Goal: Task Accomplishment & Management: Use online tool/utility

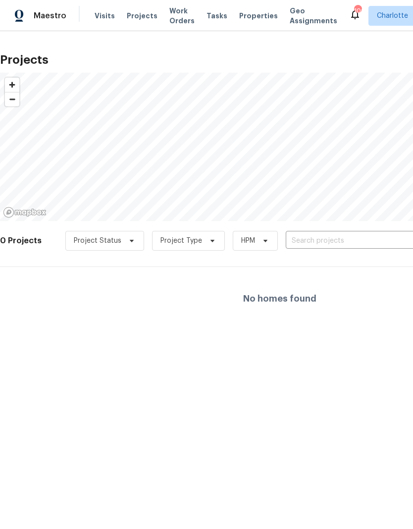
click at [340, 248] on input "text" at bounding box center [342, 241] width 113 height 15
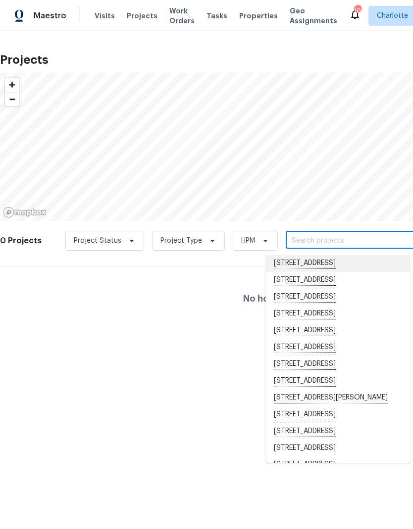
click at [339, 263] on li "[STREET_ADDRESS]" at bounding box center [338, 263] width 144 height 17
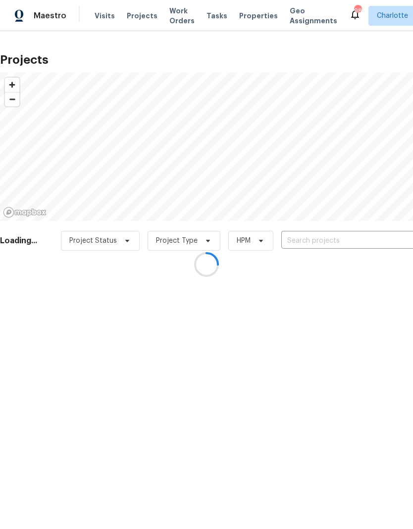
click at [346, 241] on div at bounding box center [206, 264] width 413 height 529
click at [360, 240] on div at bounding box center [206, 264] width 413 height 529
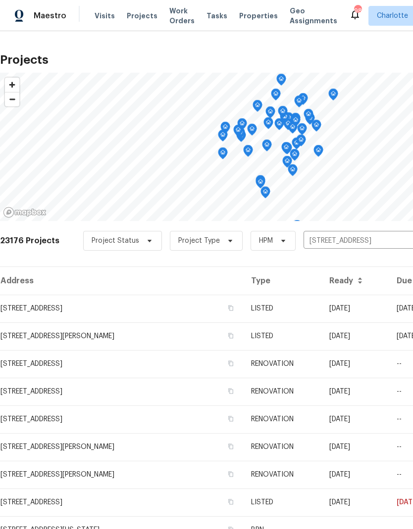
click at [386, 240] on input "11907 Snapping Turtle Ln, Huntersville, NC 28078" at bounding box center [359, 241] width 113 height 15
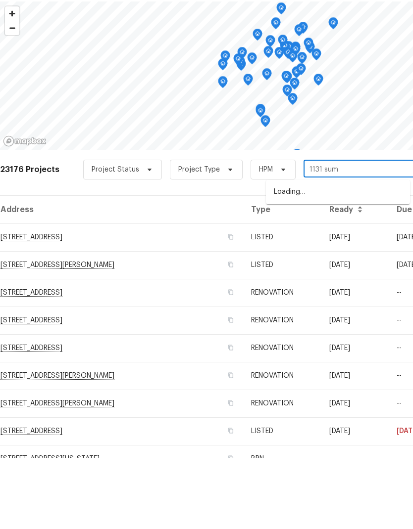
type input "1131 summ"
click at [360, 255] on li "[STREET_ADDRESS]" at bounding box center [338, 263] width 144 height 16
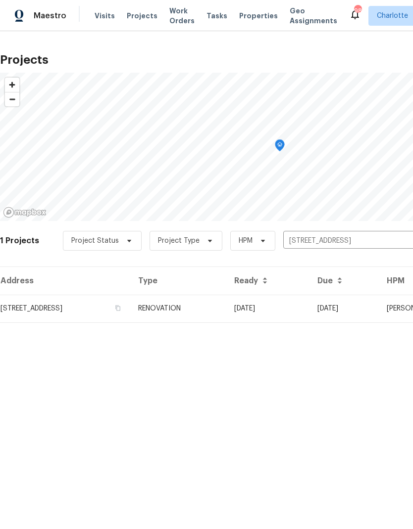
click at [309, 307] on td "08/18/25" at bounding box center [267, 309] width 83 height 28
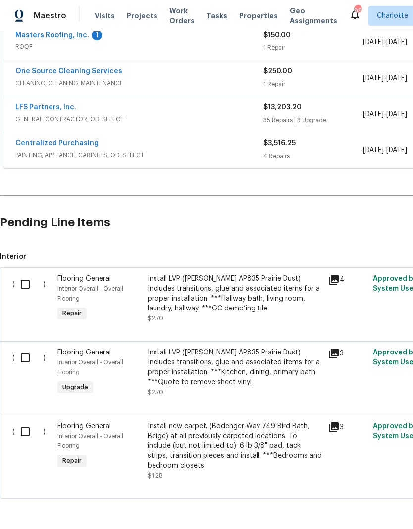
scroll to position [305, 0]
click at [24, 284] on input "checkbox" at bounding box center [29, 285] width 28 height 21
checkbox input "true"
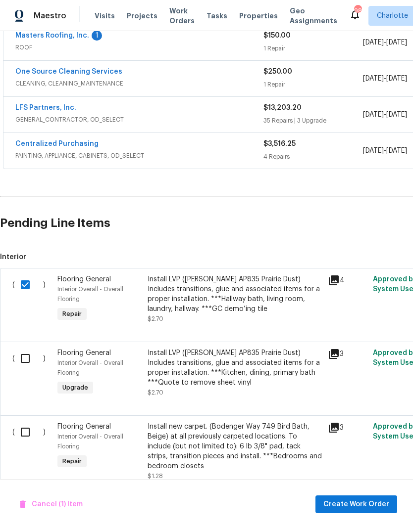
click at [22, 358] on input "checkbox" at bounding box center [29, 358] width 28 height 21
checkbox input "true"
click at [17, 440] on input "checkbox" at bounding box center [29, 432] width 28 height 21
checkbox input "true"
click at [362, 509] on span "Create Work Order" at bounding box center [356, 505] width 66 height 12
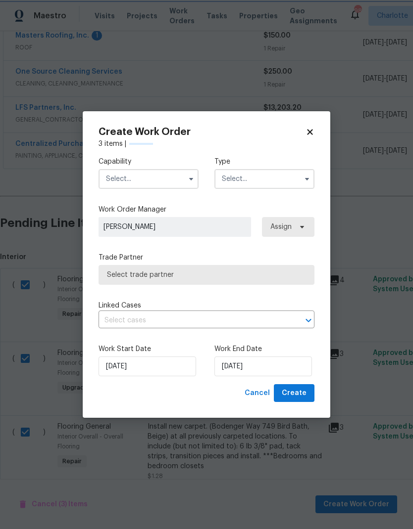
checkbox input "false"
click at [187, 183] on button "button" at bounding box center [191, 179] width 12 height 12
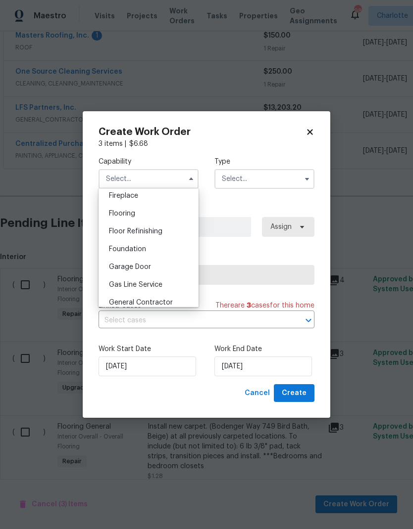
scroll to position [360, 0]
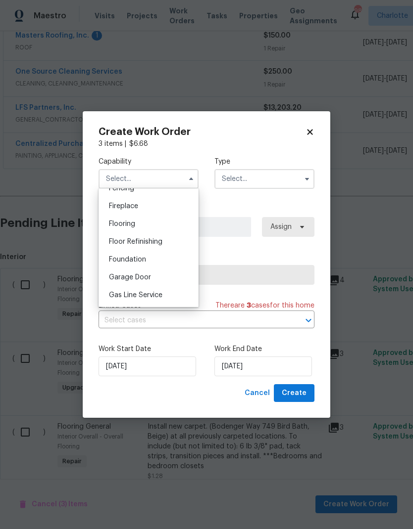
click at [174, 226] on div "Flooring" at bounding box center [148, 224] width 95 height 18
type input "Flooring"
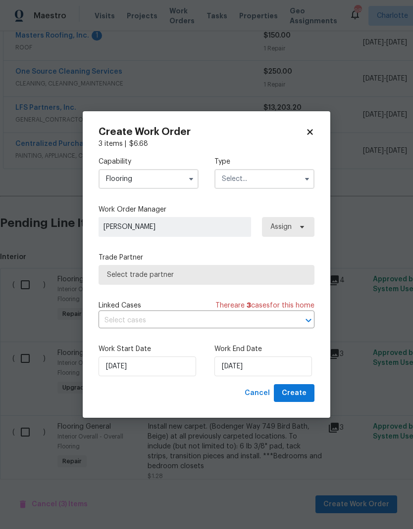
click at [287, 173] on input "text" at bounding box center [264, 179] width 100 height 20
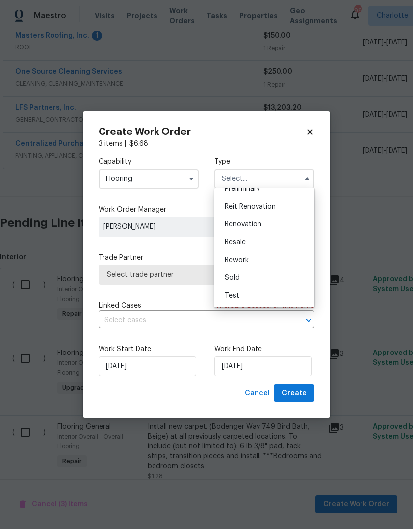
scroll to position [225, 0]
click at [253, 225] on span "Renovation" at bounding box center [243, 224] width 37 height 7
type input "Renovation"
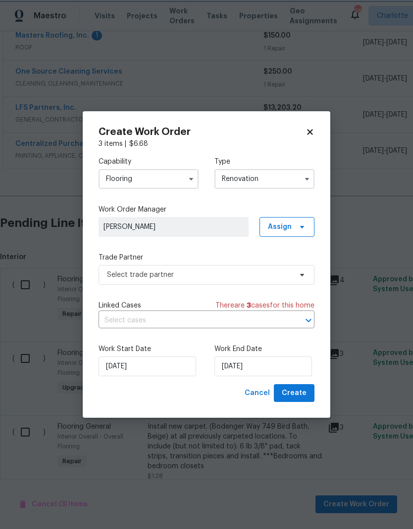
scroll to position [0, 0]
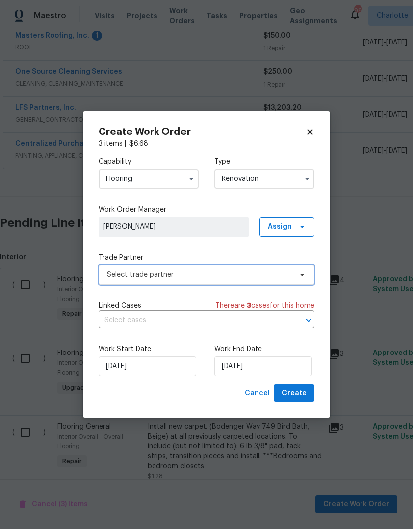
click at [304, 274] on icon at bounding box center [302, 275] width 8 height 8
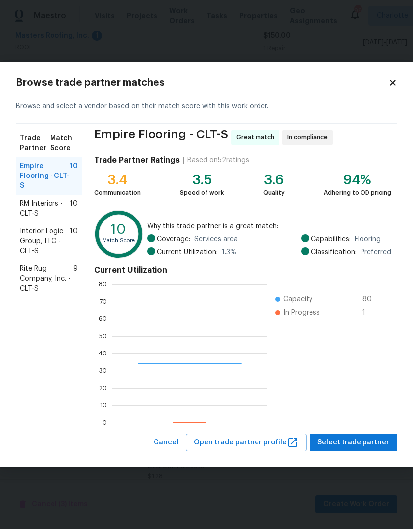
scroll to position [139, 155]
click at [31, 277] on span "Rite Rug Company, Inc. - CLT-S" at bounding box center [46, 279] width 53 height 30
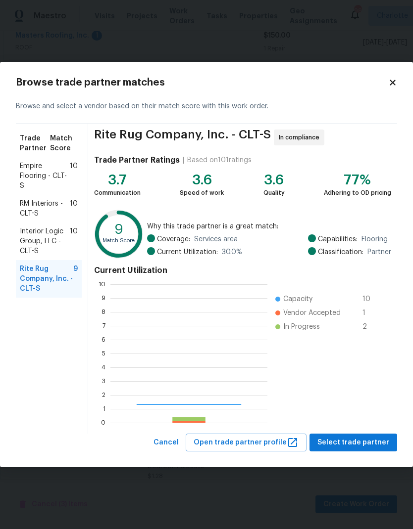
scroll to position [139, 157]
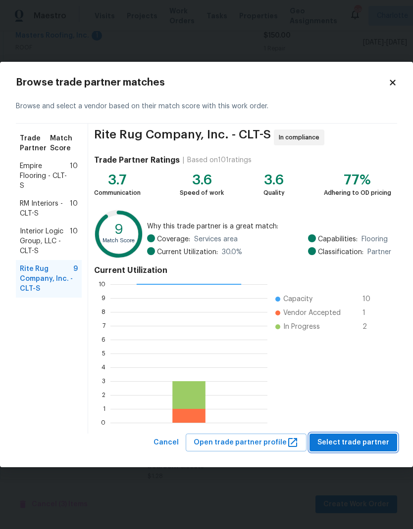
click at [359, 443] on span "Select trade partner" at bounding box center [353, 443] width 72 height 12
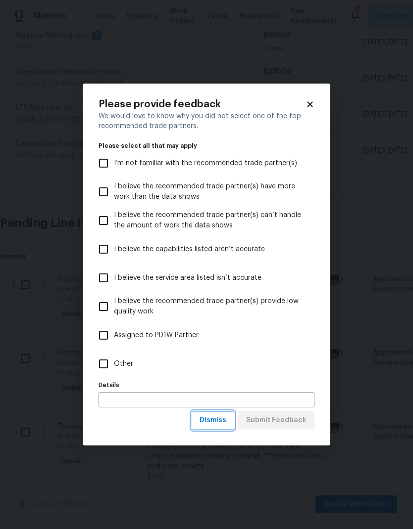
click at [222, 424] on span "Dismiss" at bounding box center [212, 421] width 27 height 12
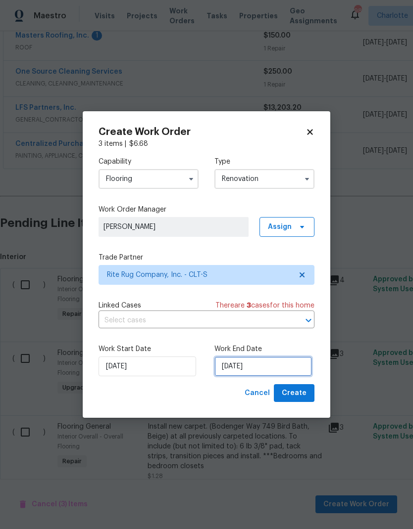
click at [269, 365] on input "[DATE]" at bounding box center [262, 367] width 97 height 20
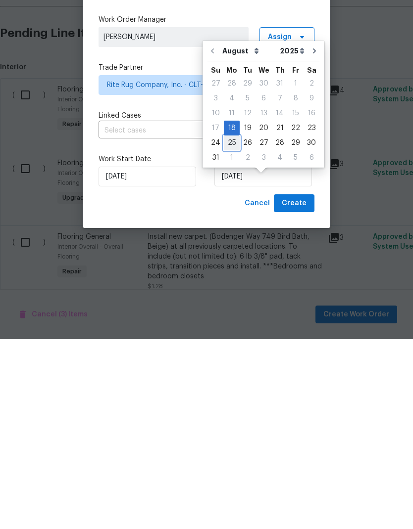
click at [230, 326] on div "25" at bounding box center [232, 333] width 16 height 14
type input "[DATE]"
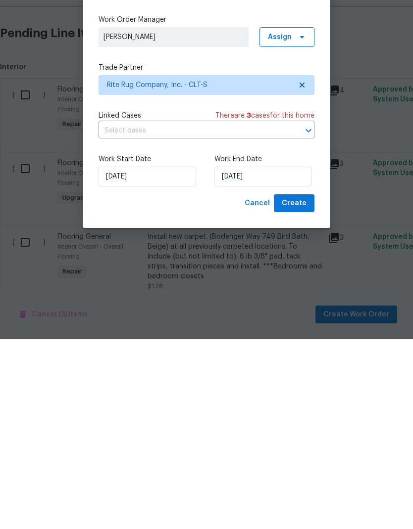
scroll to position [40, 0]
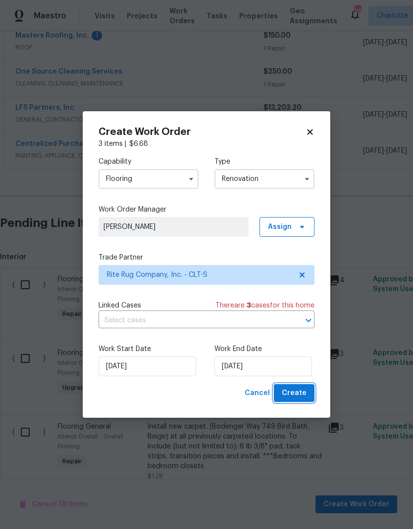
click at [298, 396] on span "Create" at bounding box center [294, 393] width 25 height 12
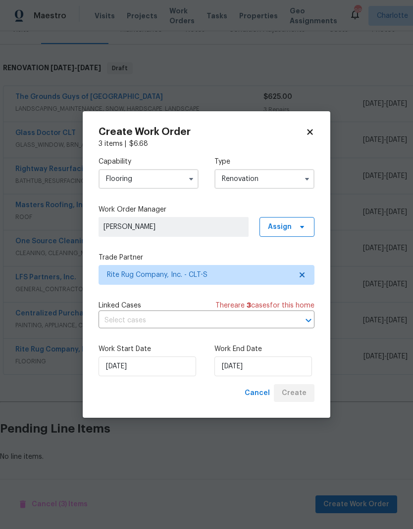
scroll to position [95, 0]
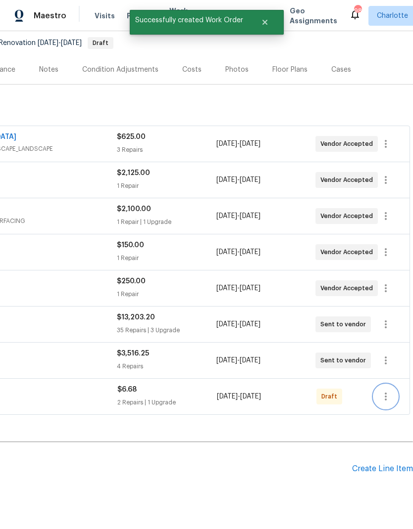
click at [385, 391] on icon "button" at bounding box center [386, 397] width 12 height 12
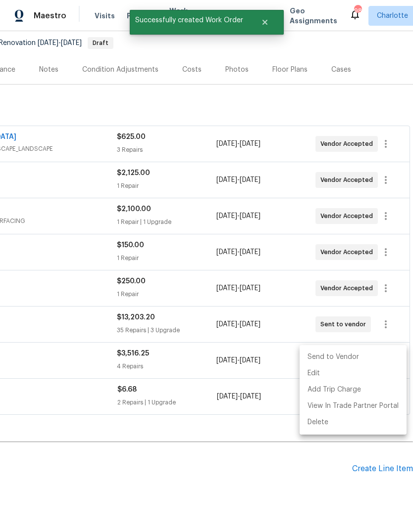
click at [346, 356] on li "Send to Vendor" at bounding box center [352, 357] width 107 height 16
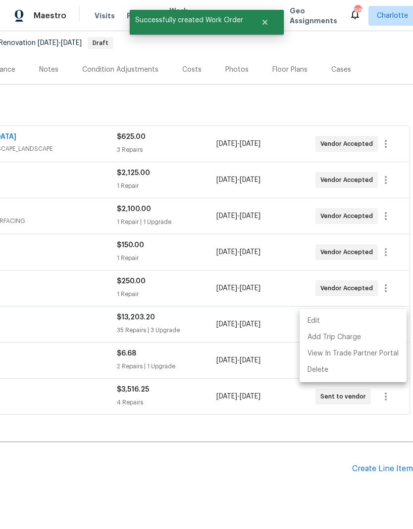
click at [282, 438] on div at bounding box center [206, 264] width 413 height 529
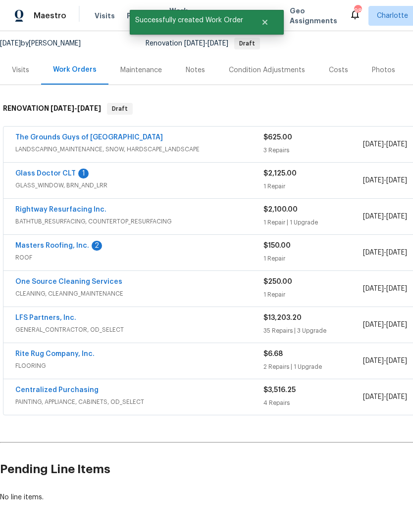
scroll to position [95, 0]
click at [24, 351] on link "Rite Rug Company, Inc." at bounding box center [54, 354] width 79 height 7
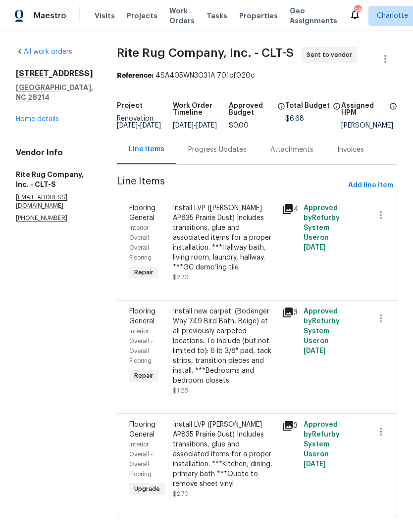
click at [212, 155] on div "Progress Updates" at bounding box center [217, 150] width 58 height 10
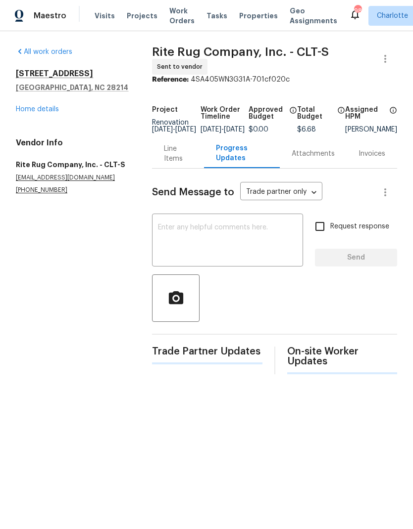
click at [274, 239] on textarea at bounding box center [227, 241] width 139 height 35
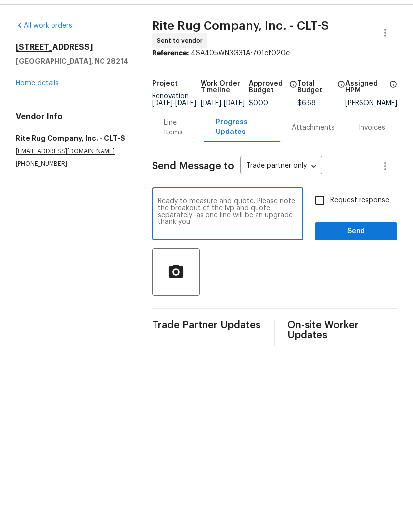
type textarea "Ready to measure and quote. Please note the breakout of the lvp and quote separ…"
click at [329, 216] on input "Request response" at bounding box center [319, 226] width 21 height 21
checkbox input "true"
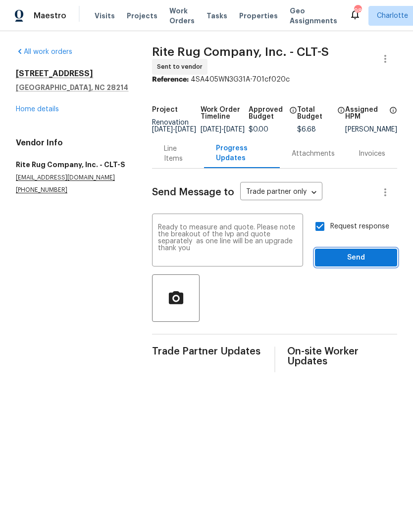
click at [360, 264] on span "Send" at bounding box center [356, 258] width 66 height 12
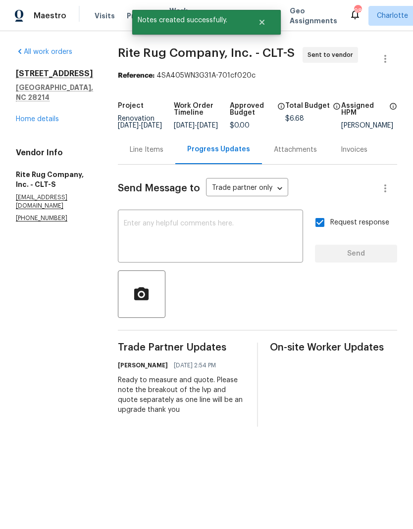
click at [29, 116] on link "Home details" at bounding box center [37, 119] width 43 height 7
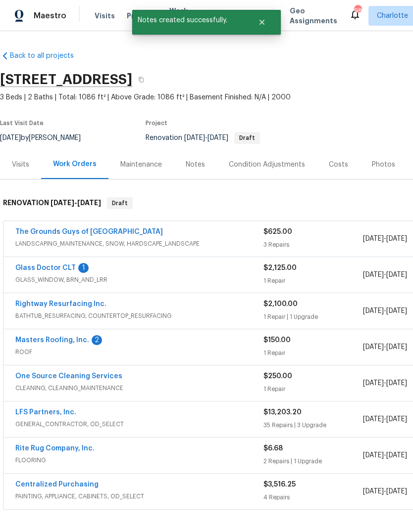
click at [51, 269] on link "Glass Doctor CLT" at bounding box center [45, 268] width 60 height 7
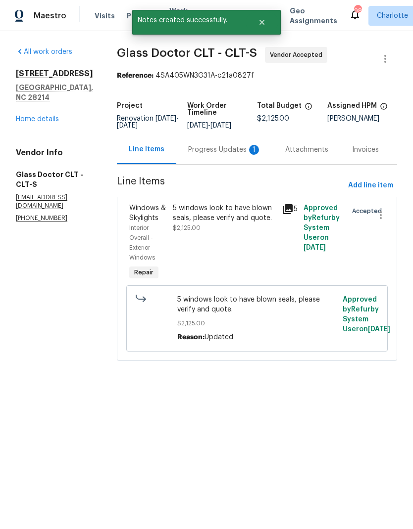
click at [196, 164] on div "Progress Updates 1" at bounding box center [224, 149] width 97 height 29
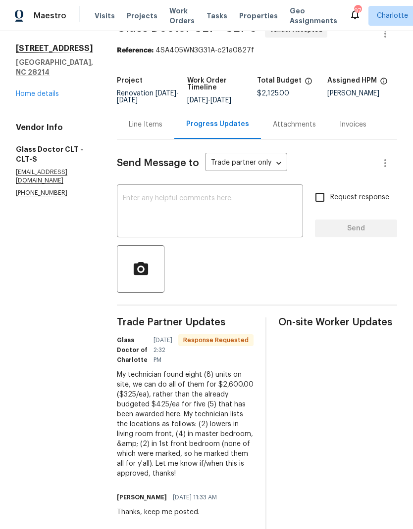
scroll to position [41, 0]
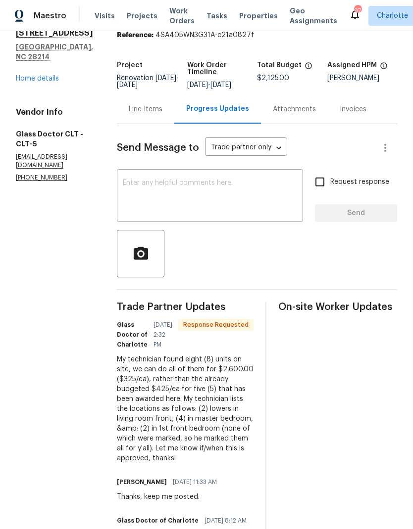
click at [255, 197] on textarea at bounding box center [210, 197] width 174 height 35
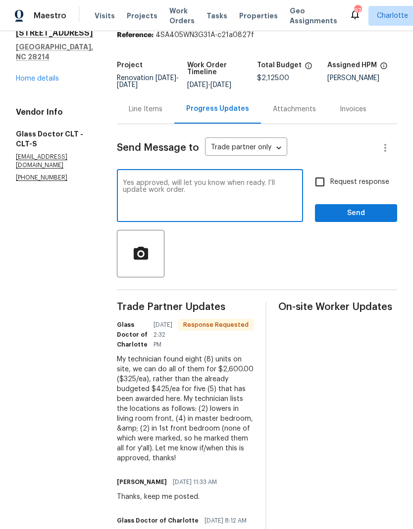
type textarea "Yes approved, will let you know when ready. I’ll update work order."
click at [342, 273] on div at bounding box center [257, 254] width 280 height 48
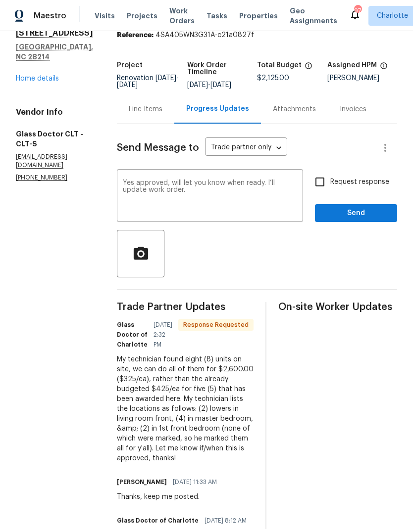
click at [320, 182] on input "Request response" at bounding box center [319, 182] width 21 height 21
checkbox input "true"
click at [358, 214] on span "Send" at bounding box center [356, 213] width 66 height 12
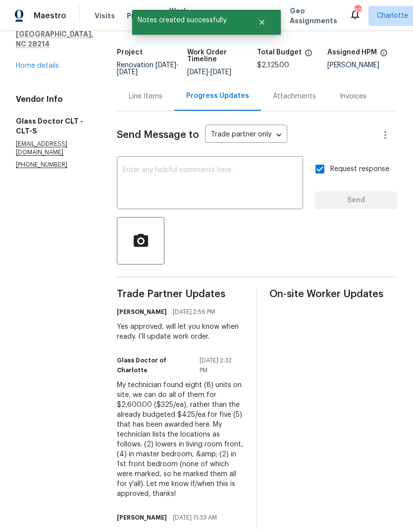
scroll to position [54, 0]
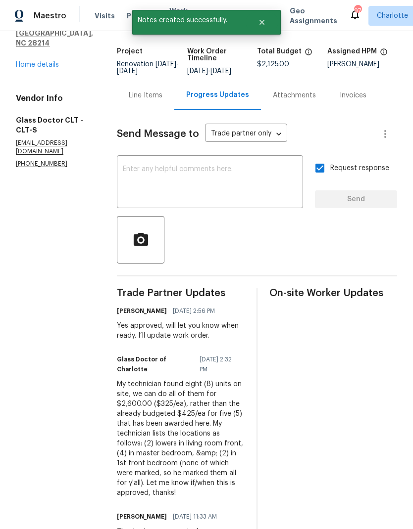
click at [129, 98] on div "Line Items" at bounding box center [146, 96] width 34 height 10
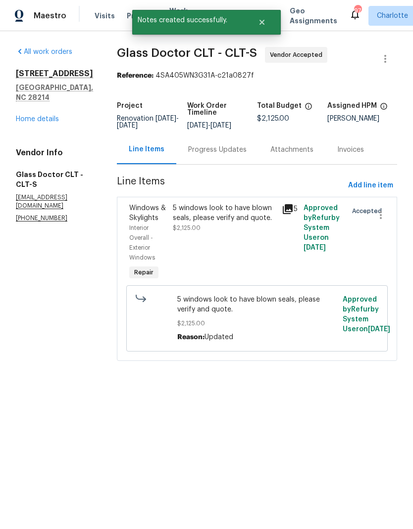
click at [240, 220] on div "5 windows look to have blown seals, please verify and quote." at bounding box center [224, 213] width 103 height 20
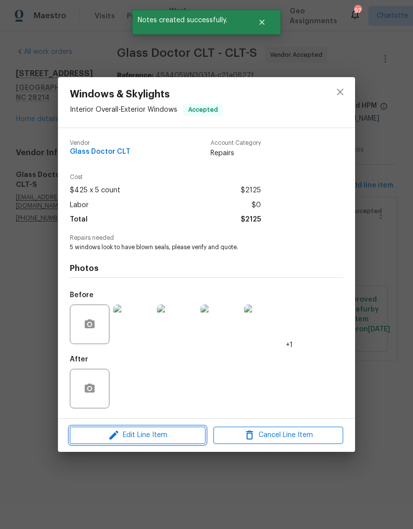
click at [164, 439] on span "Edit Line Item" at bounding box center [138, 435] width 130 height 12
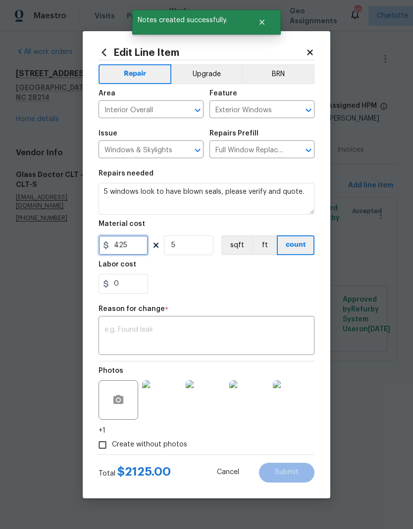
click at [144, 245] on input "425" at bounding box center [122, 246] width 49 height 20
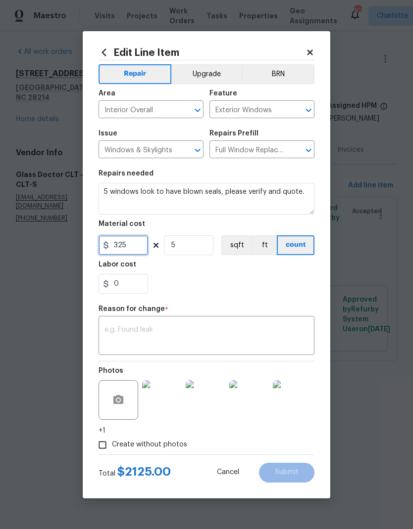
type input "325"
click at [206, 246] on input "5" at bounding box center [188, 246] width 49 height 20
type input "8"
click at [287, 288] on div "0" at bounding box center [206, 284] width 216 height 20
click at [280, 339] on textarea at bounding box center [206, 337] width 204 height 21
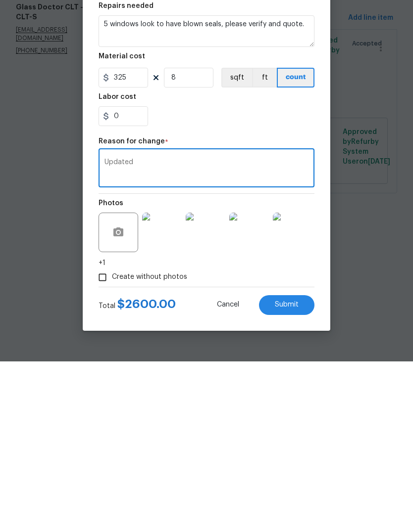
type textarea "Updated"
click at [294, 463] on button "Submit" at bounding box center [286, 473] width 55 height 20
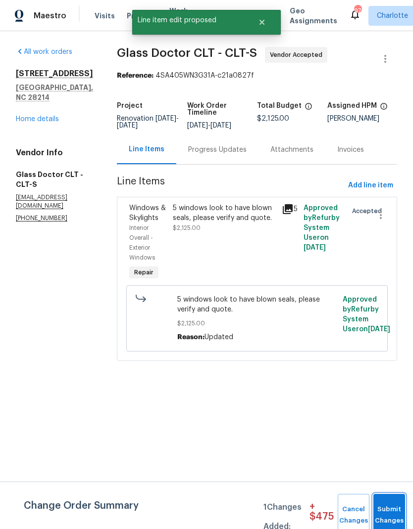
click at [388, 509] on button "Submit Changes" at bounding box center [389, 515] width 32 height 43
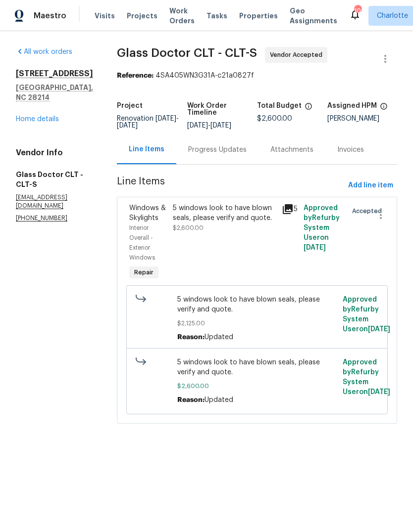
click at [23, 116] on link "Home details" at bounding box center [37, 119] width 43 height 7
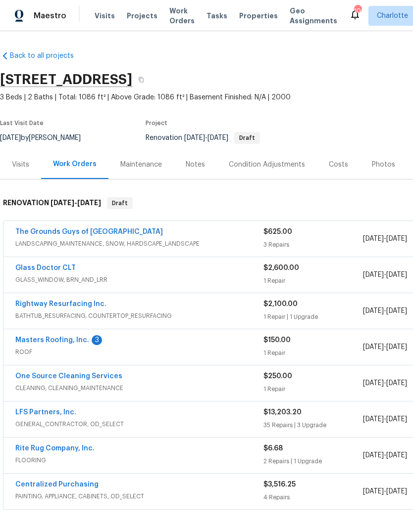
click at [36, 337] on link "Masters Roofing, Inc." at bounding box center [52, 340] width 74 height 7
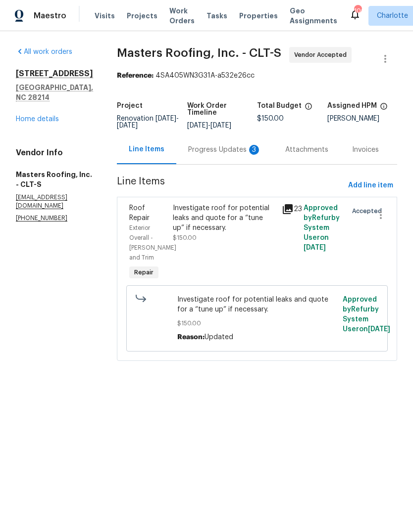
click at [214, 163] on div "Progress Updates 3" at bounding box center [224, 149] width 97 height 29
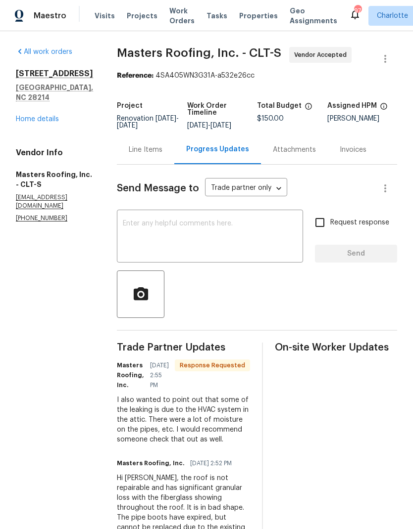
click at [21, 116] on link "Home details" at bounding box center [37, 119] width 43 height 7
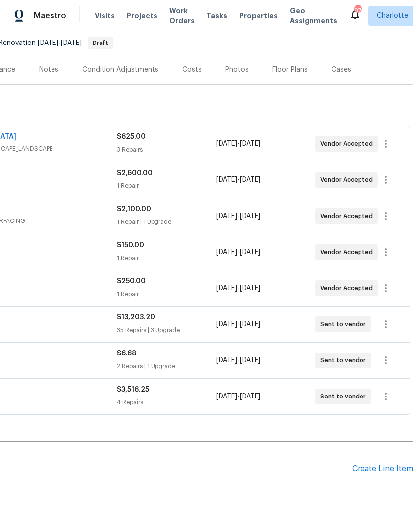
scroll to position [95, 146]
click at [367, 470] on div "Create Line Item" at bounding box center [382, 469] width 61 height 9
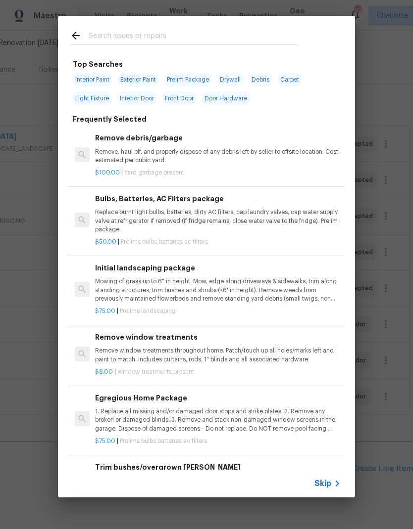
click at [90, 41] on input "text" at bounding box center [194, 37] width 210 height 15
type input "Hvac"
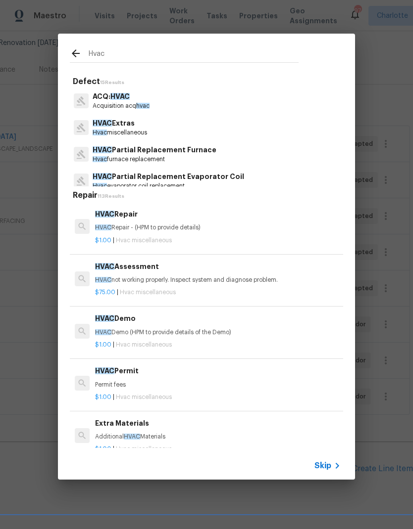
click at [218, 233] on div "$1.00 | Hvac miscellaneous" at bounding box center [217, 239] width 245 height 12
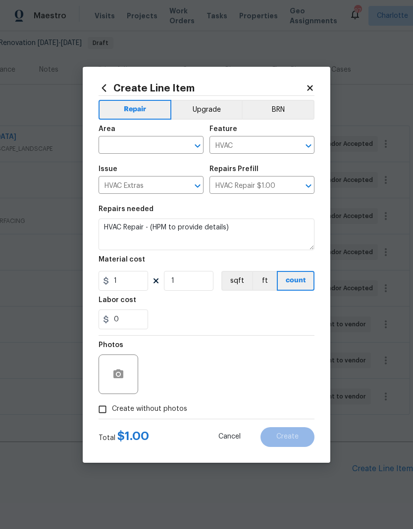
click at [175, 139] on input "text" at bounding box center [136, 146] width 77 height 15
click at [155, 187] on li "Interior Overall" at bounding box center [150, 184] width 105 height 16
type input "Interior Overall"
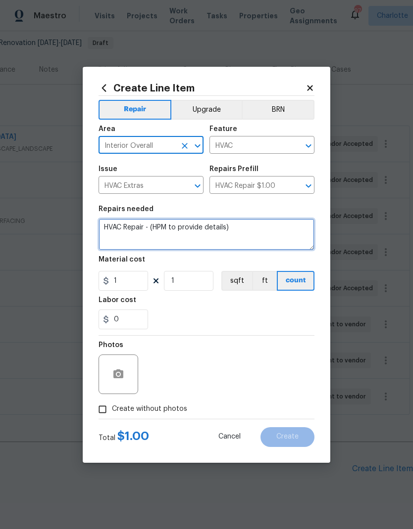
click at [134, 229] on textarea "HVAC Repair - (HPM to provide details)" at bounding box center [206, 235] width 216 height 32
click at [141, 227] on textarea "HVAC Repair - (HPM to provide details)" at bounding box center [206, 235] width 216 height 32
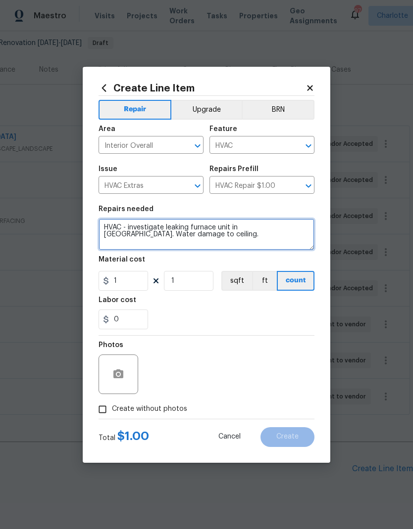
click at [220, 225] on textarea "HVAC - investigate leaking furnace unit in attic. Water damage to ceiling." at bounding box center [206, 235] width 216 height 32
click at [245, 227] on textarea "HVAC - investigate leaking furnace/pipes unit in attic. Water damage to ceiling." at bounding box center [206, 235] width 216 height 32
click at [245, 226] on textarea "HVAC - investigate leaking furnace/pipes unit in attic. Water damage to ceiling." at bounding box center [206, 235] width 216 height 32
type textarea "HVAC - investigate leaking furnace/pipes in attic. Water damage to ceiling."
click at [265, 315] on div "0" at bounding box center [206, 320] width 216 height 20
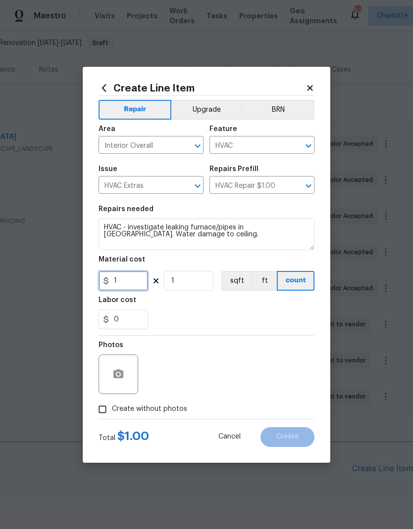
click at [127, 284] on input "1" at bounding box center [122, 281] width 49 height 20
click at [153, 310] on section "Repairs needed HVAC - investigate leaking furnace/pipes in attic. Water damage …" at bounding box center [206, 268] width 216 height 136
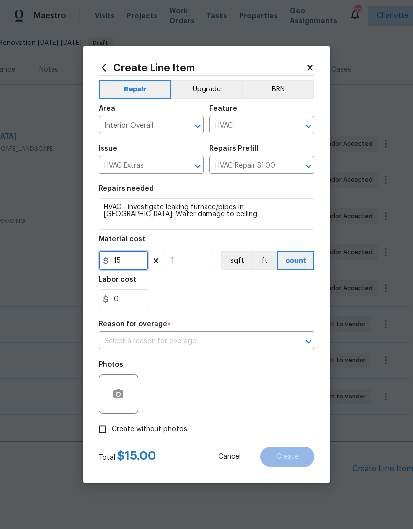
click at [125, 263] on input "15" at bounding box center [122, 261] width 49 height 20
type input "150"
click at [172, 302] on div "0" at bounding box center [206, 299] width 216 height 20
click at [167, 342] on input "text" at bounding box center [192, 341] width 188 height 15
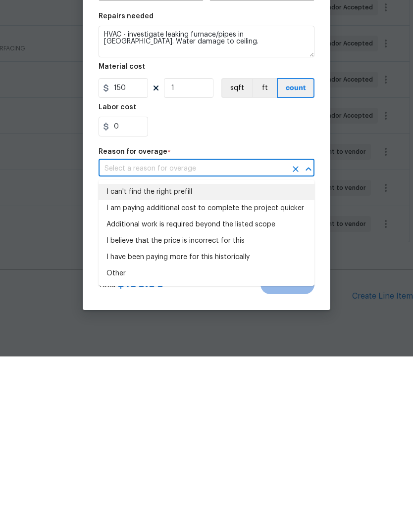
click at [118, 357] on li "I can't find the right prefill" at bounding box center [206, 365] width 216 height 16
type input "I can't find the right prefill"
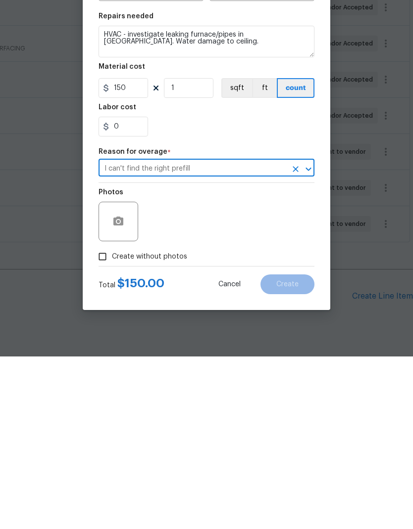
click at [166, 289] on div "0" at bounding box center [206, 299] width 216 height 20
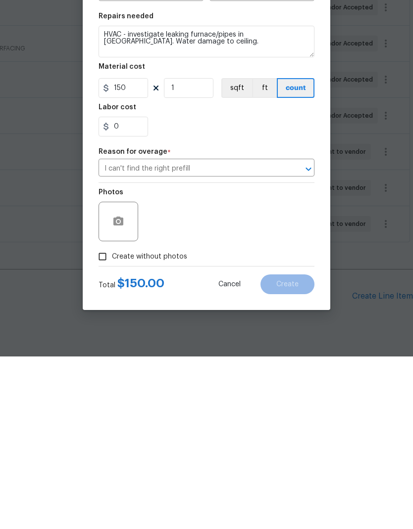
scroll to position [40, 0]
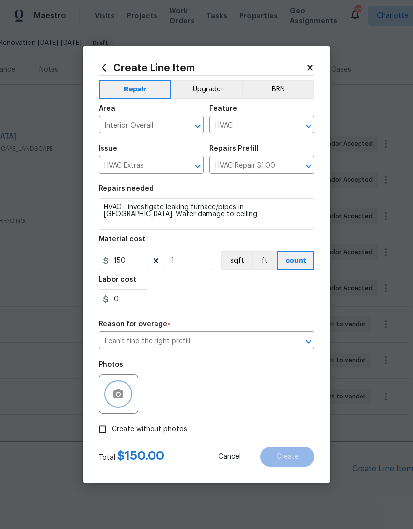
click at [119, 389] on button "button" at bounding box center [118, 394] width 24 height 24
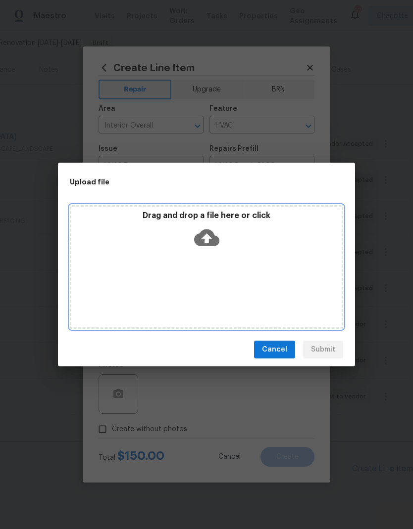
click at [215, 230] on icon at bounding box center [206, 237] width 25 height 25
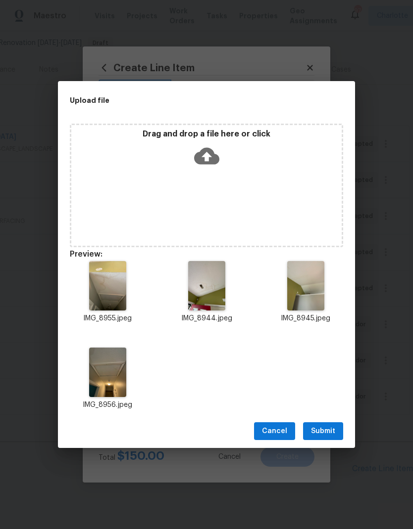
click at [325, 438] on button "Submit" at bounding box center [323, 432] width 40 height 18
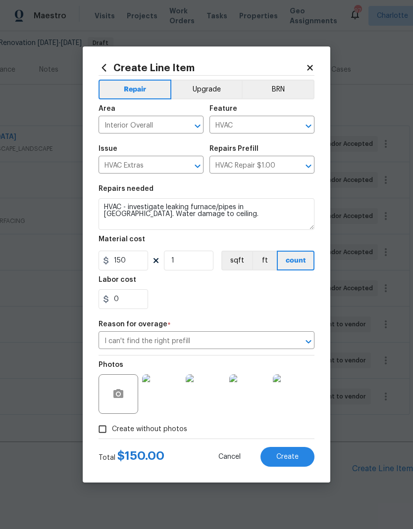
click at [287, 461] on span "Create" at bounding box center [287, 457] width 22 height 7
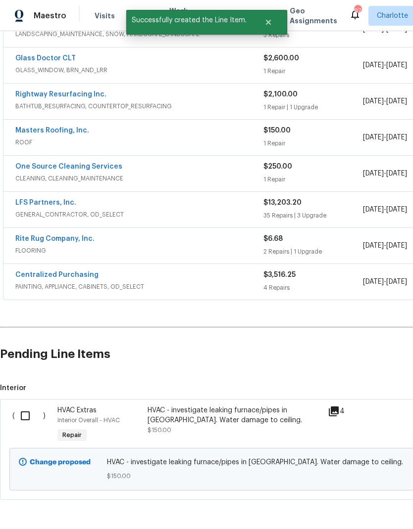
scroll to position [208, 0]
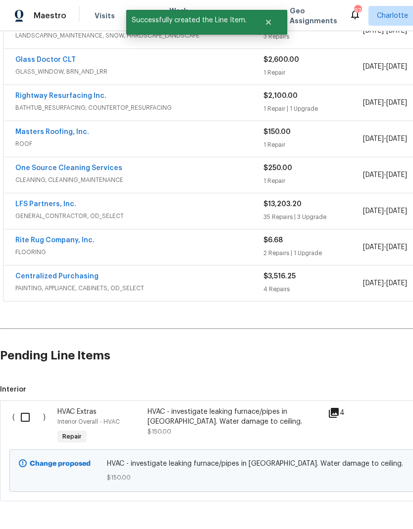
click at [25, 407] on input "checkbox" at bounding box center [29, 417] width 28 height 21
checkbox input "true"
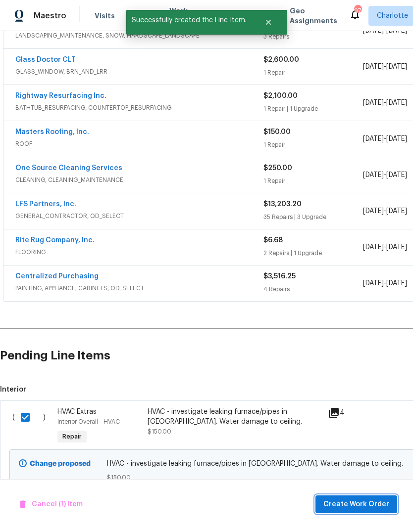
click at [363, 507] on span "Create Work Order" at bounding box center [356, 505] width 66 height 12
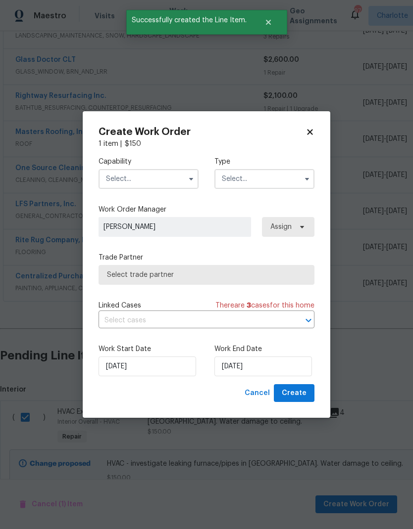
click at [186, 178] on button "button" at bounding box center [191, 179] width 12 height 12
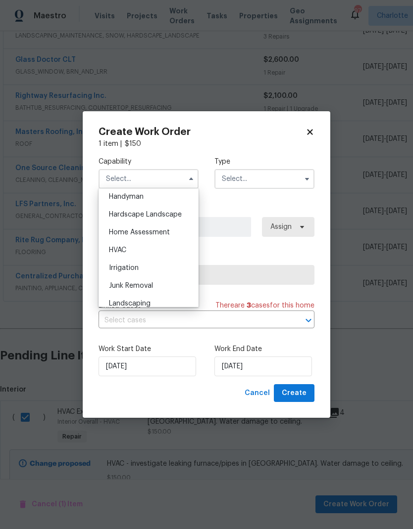
scroll to position [551, 0]
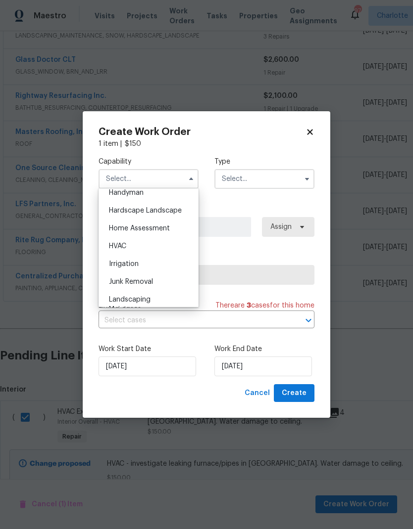
click at [126, 247] on span "HVAC" at bounding box center [117, 246] width 17 height 7
type input "HVAC"
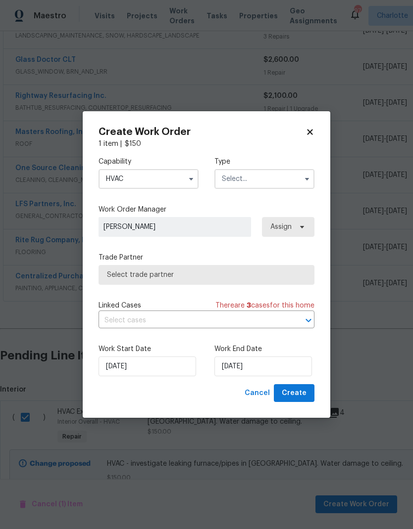
click at [283, 182] on input "text" at bounding box center [264, 179] width 100 height 20
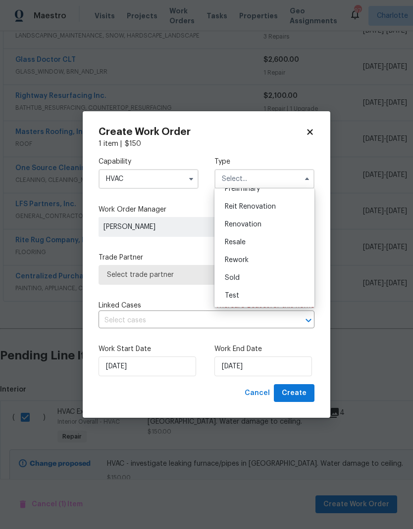
scroll to position [225, 0]
click at [247, 224] on span "Renovation" at bounding box center [243, 224] width 37 height 7
type input "Renovation"
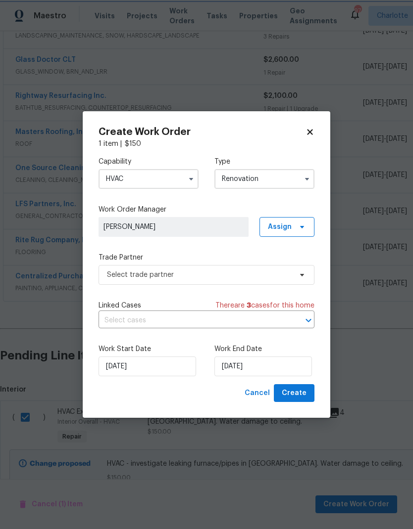
scroll to position [0, 0]
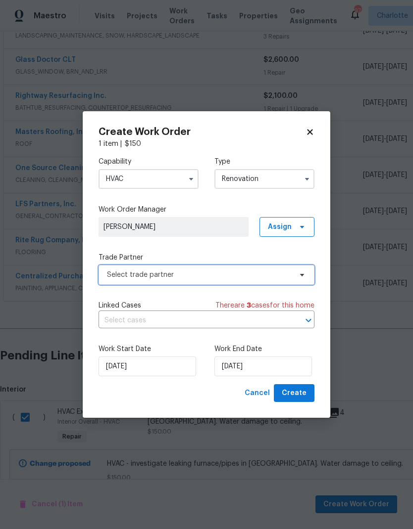
click at [293, 274] on span "Select trade partner" at bounding box center [206, 275] width 216 height 20
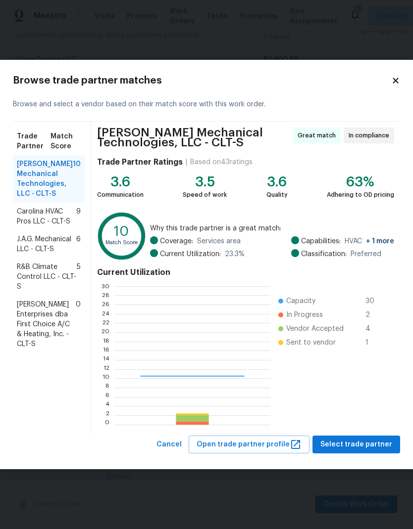
scroll to position [139, 155]
click at [29, 217] on span "Carolina HVAC Pros LLC - CLT-S" at bounding box center [46, 217] width 59 height 20
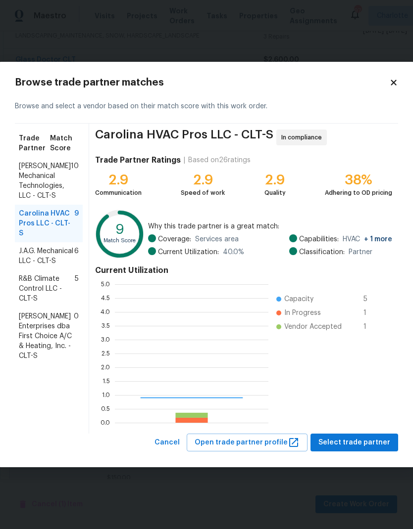
scroll to position [139, 153]
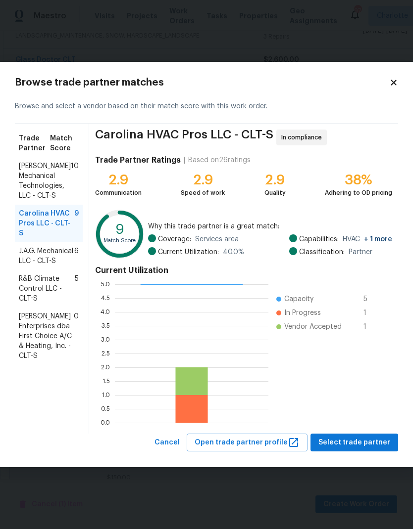
click at [21, 286] on span "R&B Climate Control LLC - CLT-S" at bounding box center [47, 289] width 56 height 30
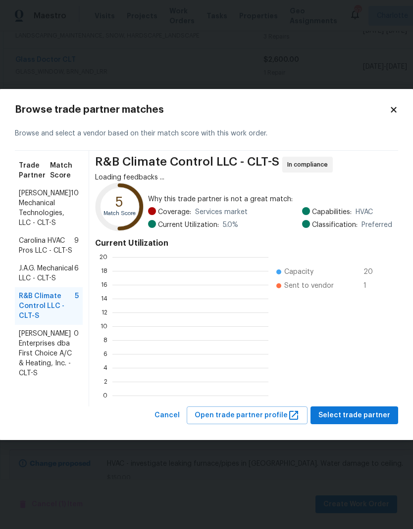
scroll to position [1, 1]
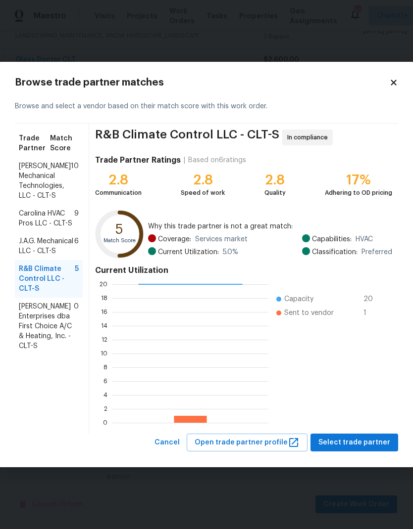
click at [28, 184] on span "Johnson's Mechanical Technologies, LLC - CLT-S" at bounding box center [45, 181] width 52 height 40
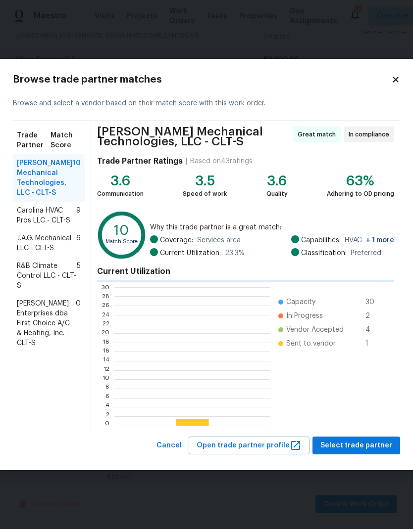
scroll to position [139, 155]
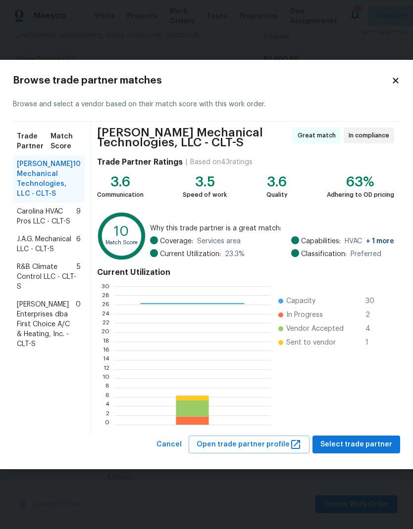
click at [29, 325] on span "Nordman Enterprises dba First Choice A/C & Heating, Inc. - CLT-S" at bounding box center [46, 324] width 59 height 49
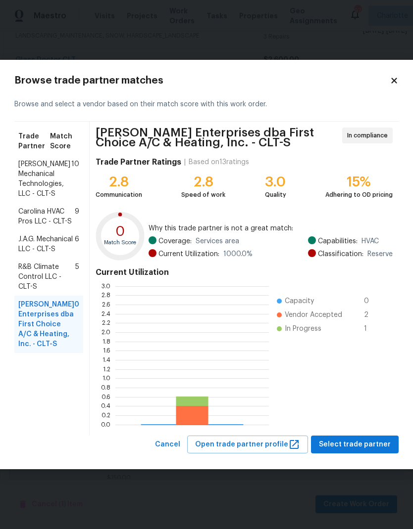
scroll to position [139, 153]
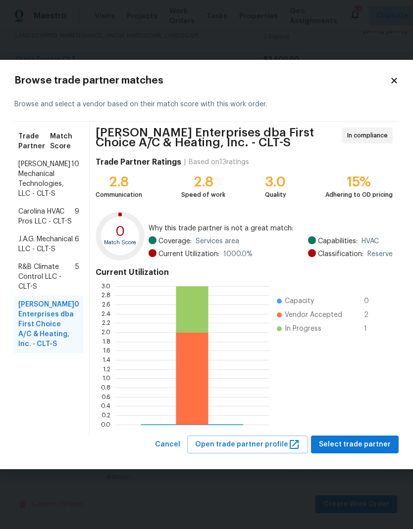
click at [30, 183] on span "Johnson's Mechanical Technologies, LLC - CLT-S" at bounding box center [44, 179] width 53 height 40
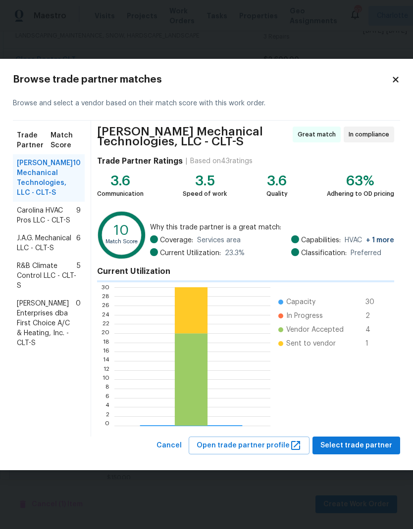
scroll to position [139, 155]
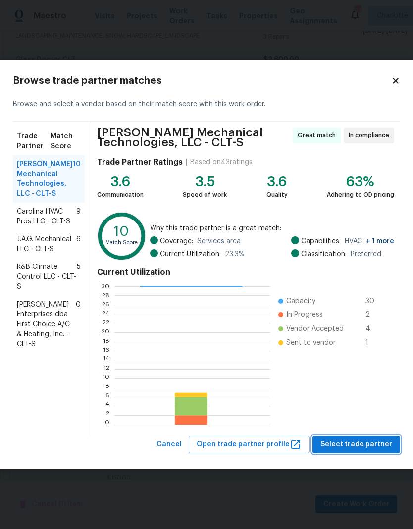
click at [367, 446] on span "Select trade partner" at bounding box center [356, 445] width 72 height 12
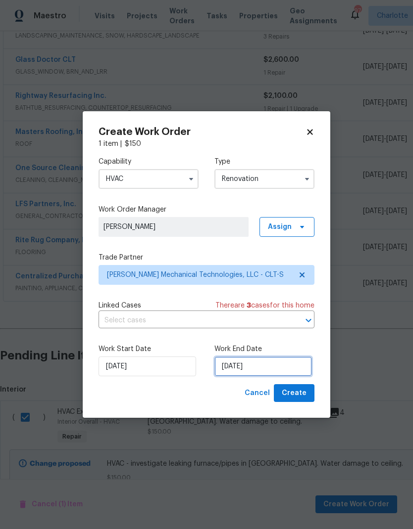
click at [287, 366] on input "[DATE]" at bounding box center [262, 367] width 97 height 20
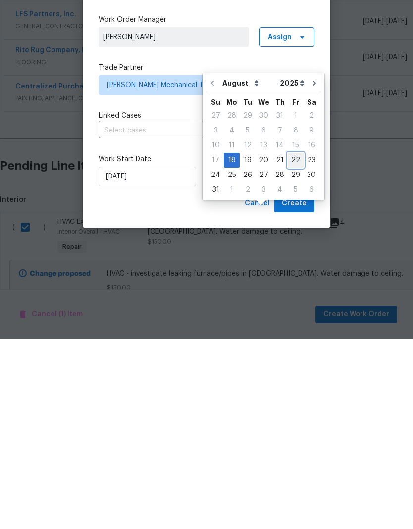
click at [294, 343] on div "22" at bounding box center [295, 350] width 16 height 14
type input "[DATE]"
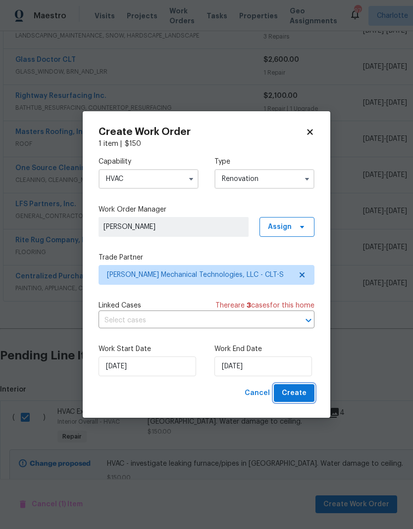
click at [298, 397] on span "Create" at bounding box center [294, 393] width 25 height 12
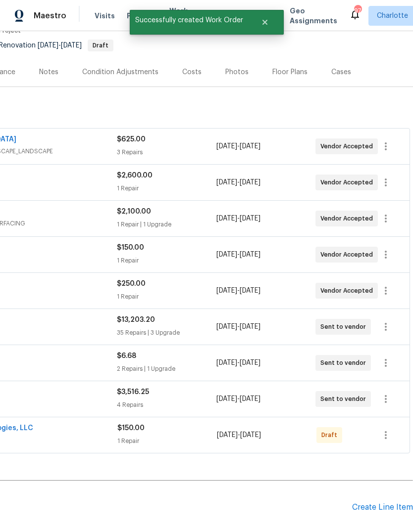
scroll to position [93, 146]
click at [385, 429] on icon "button" at bounding box center [386, 435] width 12 height 12
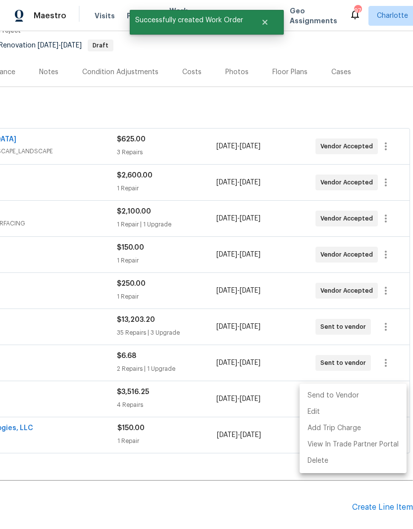
click at [347, 394] on li "Send to Vendor" at bounding box center [352, 396] width 107 height 16
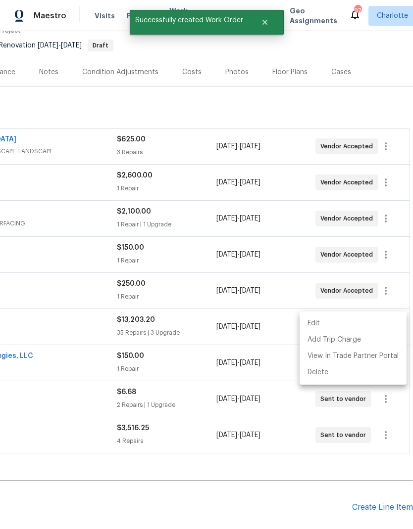
click at [294, 476] on div at bounding box center [206, 264] width 413 height 529
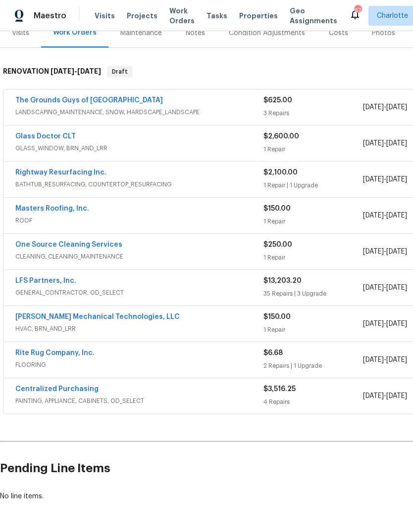
scroll to position [131, 0]
click at [36, 314] on link "[PERSON_NAME] Mechanical Technologies, LLC" at bounding box center [97, 317] width 164 height 7
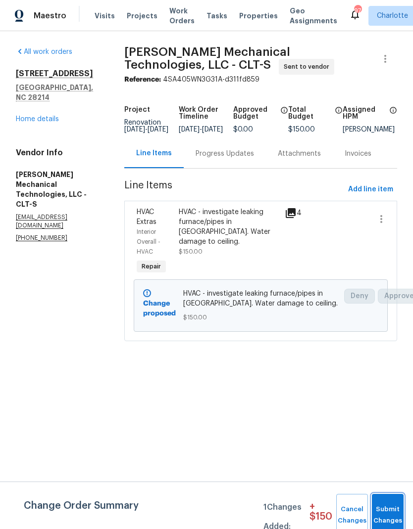
click at [381, 510] on button "Submit Changes" at bounding box center [388, 515] width 32 height 43
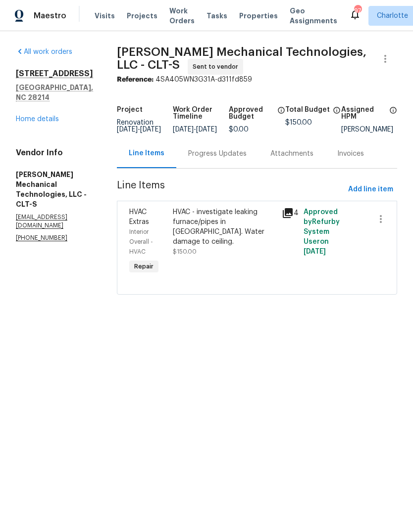
click at [239, 159] on div "Progress Updates" at bounding box center [217, 154] width 58 height 10
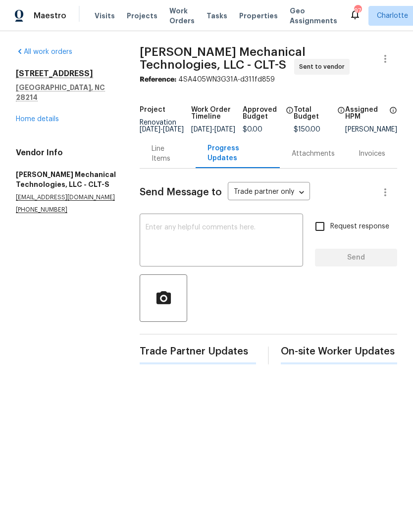
click at [244, 233] on textarea at bounding box center [220, 241] width 151 height 35
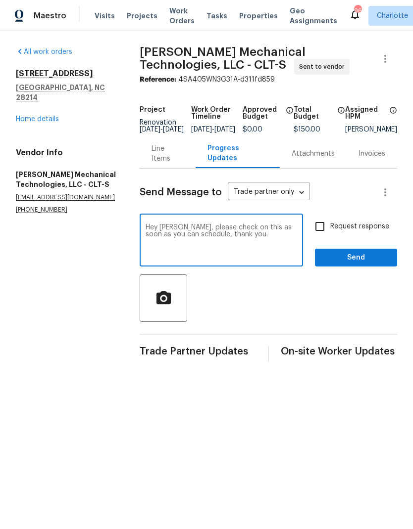
type textarea "Hey Robbie, please check on this as soon as you can schedule, thank you."
click at [318, 237] on input "Request response" at bounding box center [319, 226] width 21 height 21
checkbox input "true"
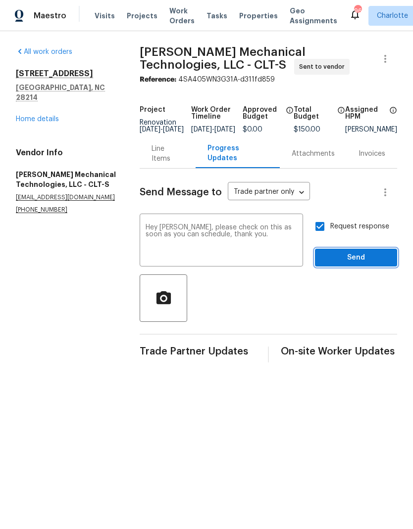
click at [360, 264] on span "Send" at bounding box center [356, 258] width 66 height 12
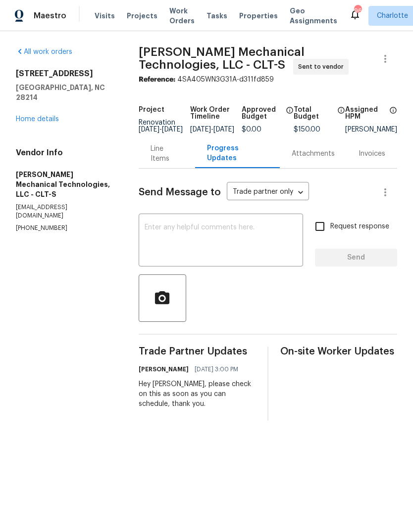
click at [28, 116] on link "Home details" at bounding box center [37, 119] width 43 height 7
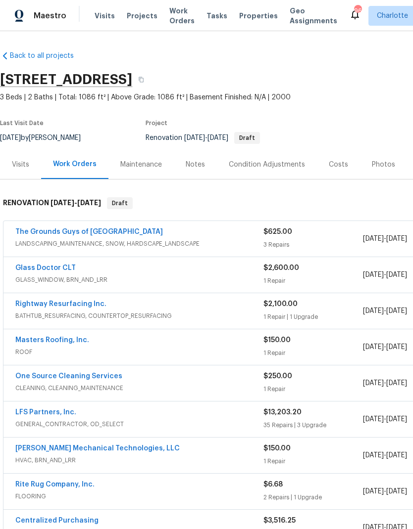
click at [21, 166] on div "Visits" at bounding box center [20, 165] width 17 height 10
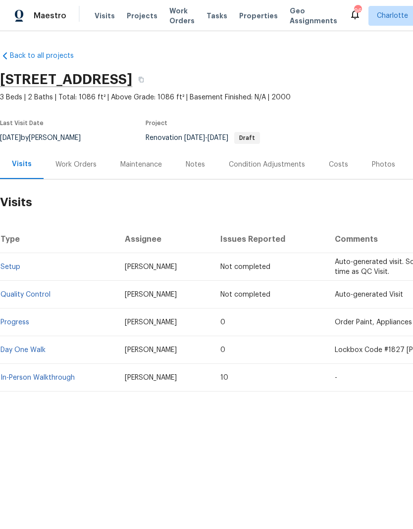
click at [293, 157] on div "Condition Adjustments" at bounding box center [267, 164] width 100 height 29
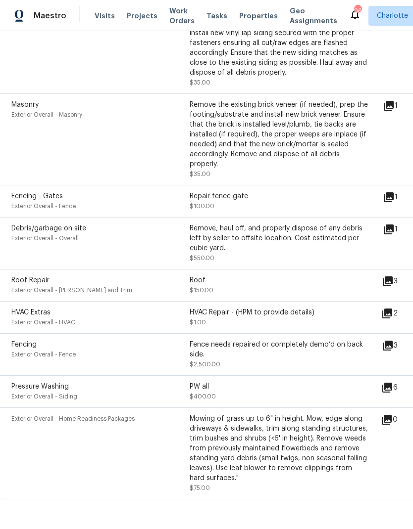
scroll to position [709, 1]
click at [392, 287] on icon at bounding box center [387, 282] width 10 height 10
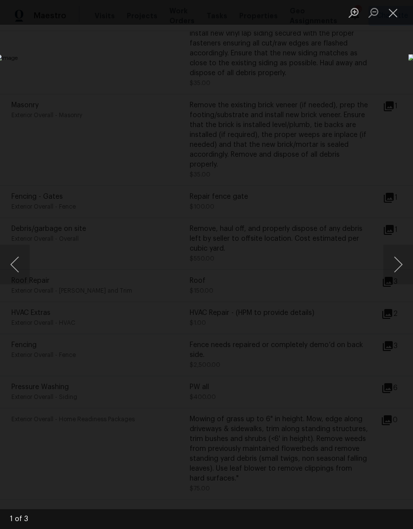
click at [398, 261] on button "Next image" at bounding box center [398, 265] width 30 height 40
click at [403, 265] on button "Next image" at bounding box center [398, 265] width 30 height 40
click at [399, 264] on button "Next image" at bounding box center [398, 265] width 30 height 40
click at [402, 260] on button "Next image" at bounding box center [398, 265] width 30 height 40
click at [395, 78] on div "Lightbox" at bounding box center [206, 264] width 413 height 529
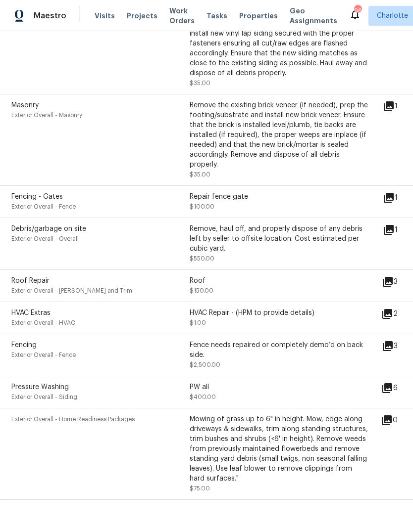
click at [389, 14] on button "Close lightbox" at bounding box center [393, 12] width 20 height 17
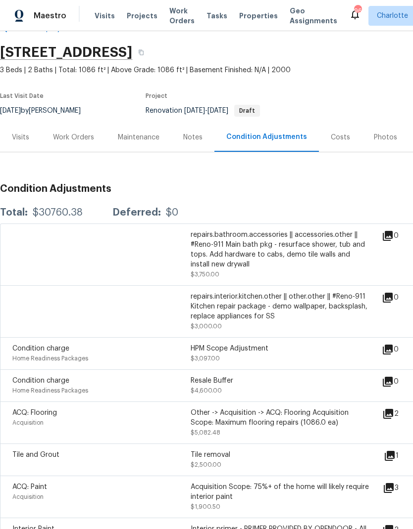
scroll to position [6, -1]
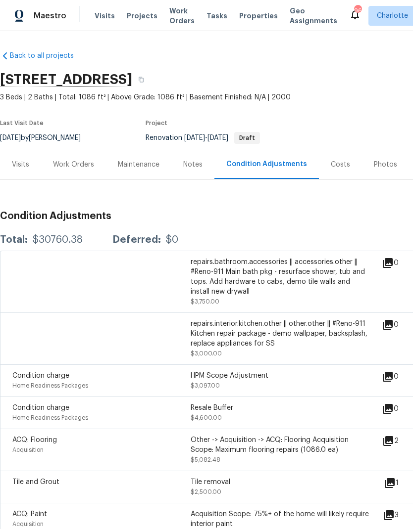
click at [70, 163] on div "Work Orders" at bounding box center [73, 165] width 41 height 10
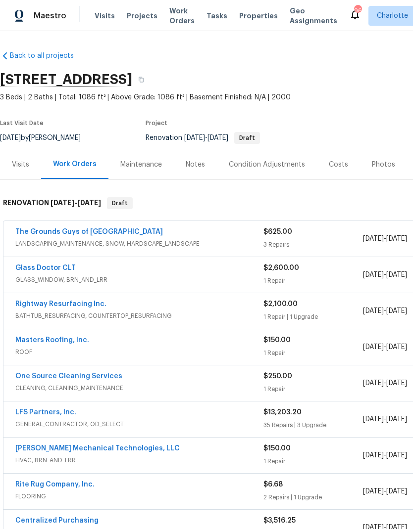
click at [20, 340] on link "Masters Roofing, Inc." at bounding box center [52, 340] width 74 height 7
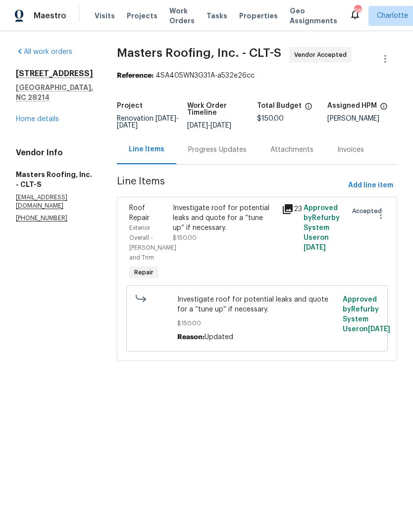
click at [292, 213] on icon at bounding box center [288, 209] width 10 height 10
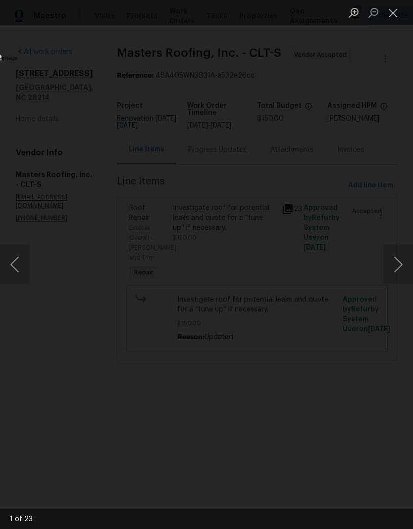
click at [402, 269] on button "Next image" at bounding box center [398, 265] width 30 height 40
click at [397, 272] on button "Next image" at bounding box center [398, 265] width 30 height 40
click at [397, 273] on button "Next image" at bounding box center [398, 265] width 30 height 40
click at [401, 273] on button "Next image" at bounding box center [398, 265] width 30 height 40
click at [399, 273] on button "Next image" at bounding box center [398, 265] width 30 height 40
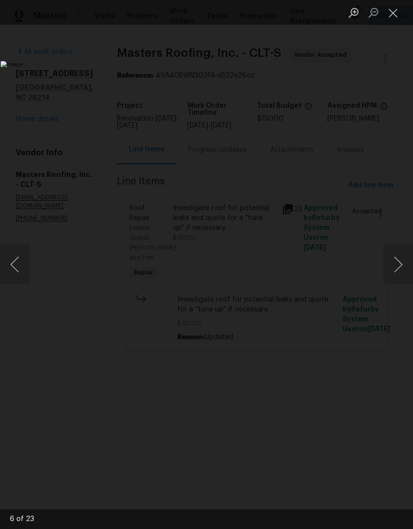
click at [400, 276] on button "Next image" at bounding box center [398, 265] width 30 height 40
click at [400, 275] on button "Next image" at bounding box center [398, 265] width 30 height 40
click at [400, 276] on button "Next image" at bounding box center [398, 265] width 30 height 40
click at [399, 278] on button "Next image" at bounding box center [398, 265] width 30 height 40
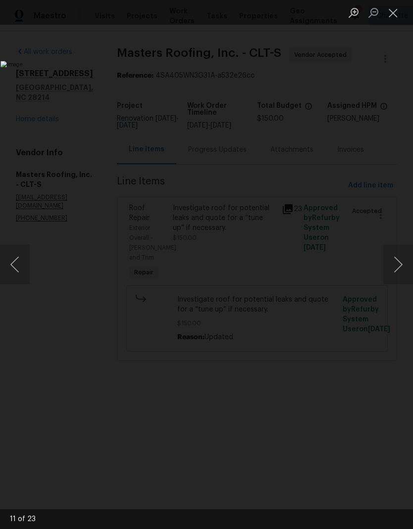
click at [400, 278] on button "Next image" at bounding box center [398, 265] width 30 height 40
click at [394, 14] on button "Close lightbox" at bounding box center [393, 12] width 20 height 17
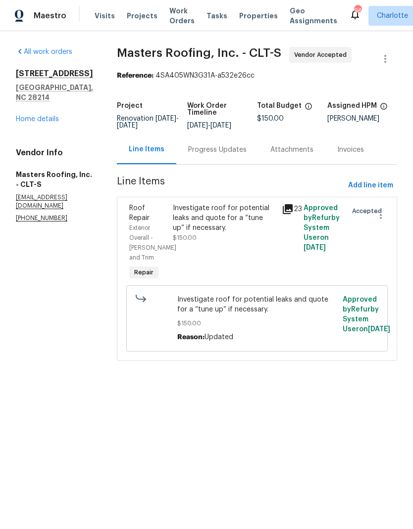
click at [32, 116] on link "Home details" at bounding box center [37, 119] width 43 height 7
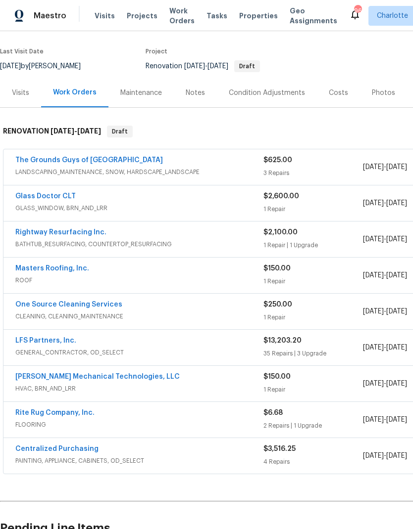
scroll to position [73, 0]
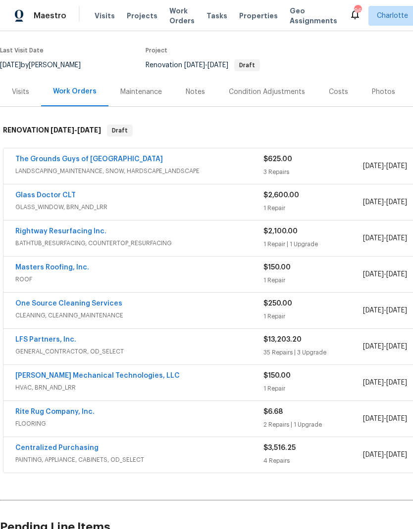
click at [337, 99] on div "Costs" at bounding box center [338, 91] width 43 height 29
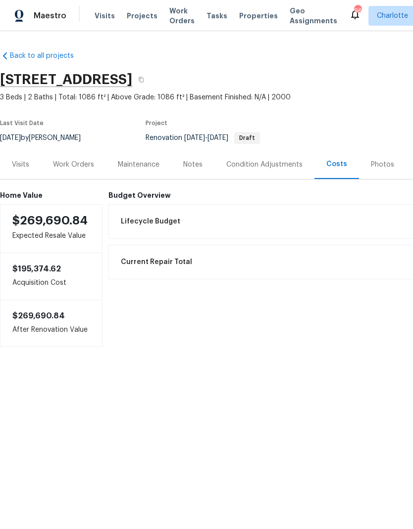
click at [65, 164] on div "Work Orders" at bounding box center [73, 165] width 41 height 10
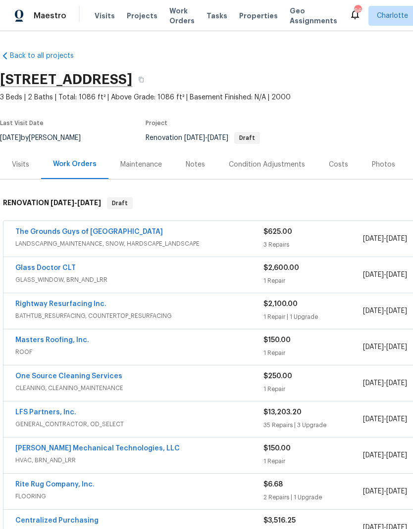
click at [74, 342] on link "Masters Roofing, Inc." at bounding box center [52, 340] width 74 height 7
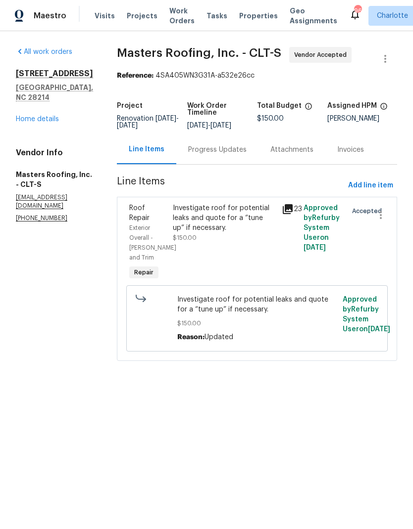
click at [242, 155] on div "Progress Updates" at bounding box center [217, 150] width 58 height 10
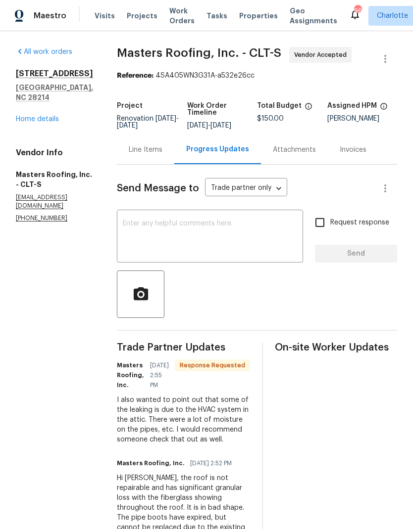
click at [266, 249] on textarea at bounding box center [210, 237] width 174 height 35
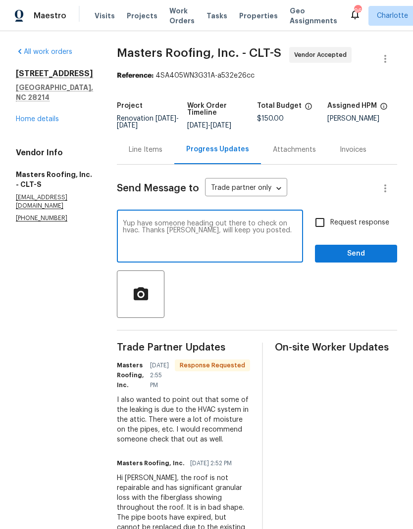
type textarea "Yup have someone heading out there to check on hvac. Thanks Colby, will keep yo…"
click at [321, 226] on input "Request response" at bounding box center [319, 222] width 21 height 21
checkbox input "true"
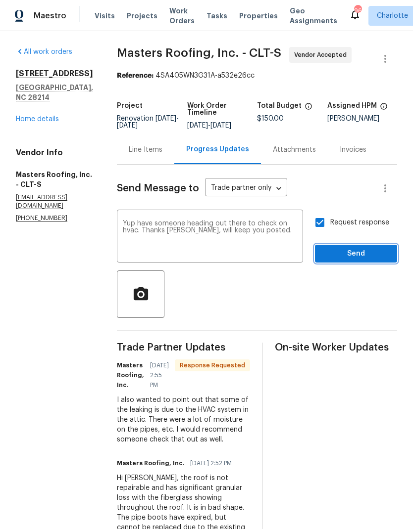
click at [371, 259] on span "Send" at bounding box center [356, 254] width 66 height 12
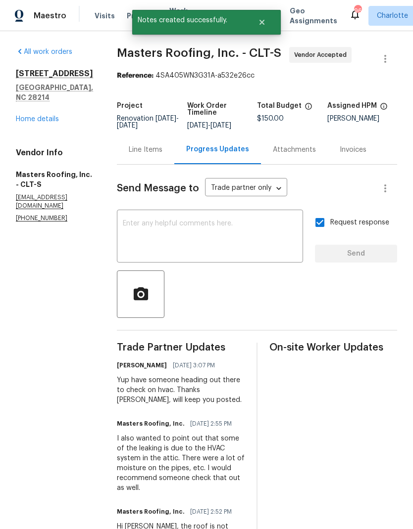
click at [148, 155] on div "Line Items" at bounding box center [146, 150] width 34 height 10
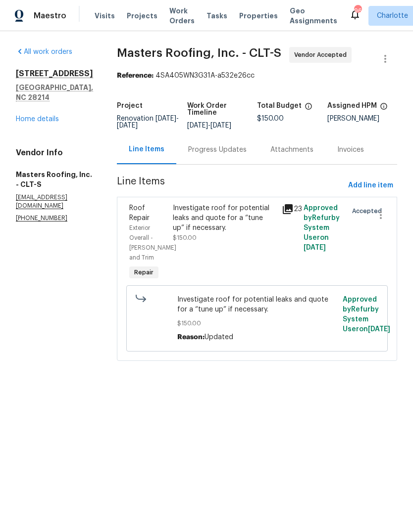
click at [292, 210] on icon at bounding box center [288, 209] width 12 height 12
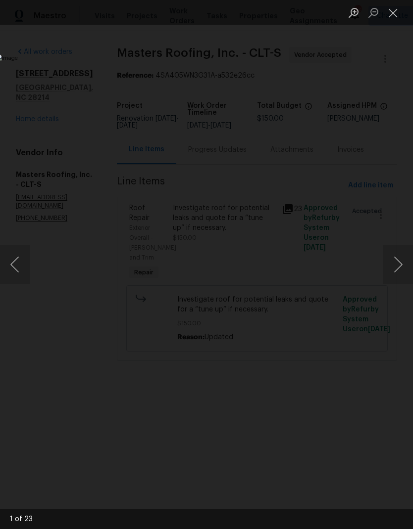
click at [400, 268] on button "Next image" at bounding box center [398, 265] width 30 height 40
click at [401, 270] on button "Next image" at bounding box center [398, 265] width 30 height 40
click at [399, 267] on button "Next image" at bounding box center [398, 265] width 30 height 40
click at [400, 268] on button "Next image" at bounding box center [398, 265] width 30 height 40
click at [401, 265] on button "Next image" at bounding box center [398, 265] width 30 height 40
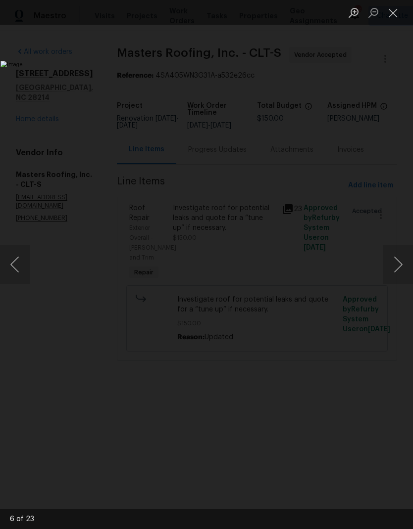
click at [400, 269] on button "Next image" at bounding box center [398, 265] width 30 height 40
click at [402, 269] on button "Next image" at bounding box center [398, 265] width 30 height 40
click at [407, 273] on button "Next image" at bounding box center [398, 265] width 30 height 40
click at [400, 267] on button "Next image" at bounding box center [398, 265] width 30 height 40
click at [399, 268] on button "Next image" at bounding box center [398, 265] width 30 height 40
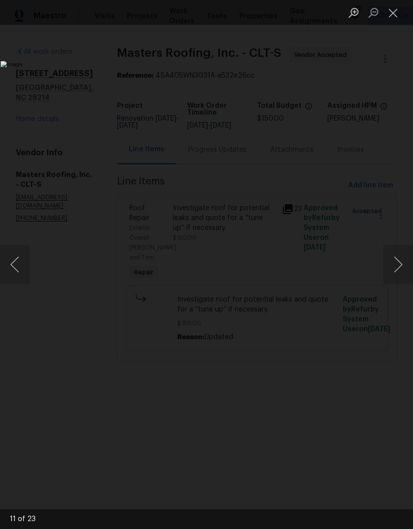
click at [402, 274] on button "Next image" at bounding box center [398, 265] width 30 height 40
click at [399, 276] on button "Next image" at bounding box center [398, 265] width 30 height 40
click at [401, 278] on button "Next image" at bounding box center [398, 265] width 30 height 40
click at [399, 279] on button "Next image" at bounding box center [398, 265] width 30 height 40
click at [18, 263] on button "Previous image" at bounding box center [15, 265] width 30 height 40
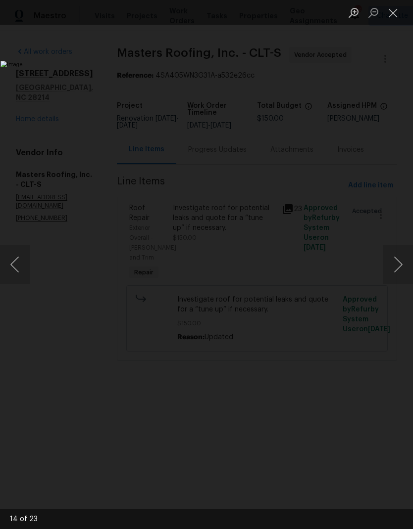
click at [397, 272] on button "Next image" at bounding box center [398, 265] width 30 height 40
click at [399, 273] on button "Next image" at bounding box center [398, 265] width 30 height 40
click at [399, 272] on button "Next image" at bounding box center [398, 265] width 30 height 40
click at [401, 266] on button "Next image" at bounding box center [398, 265] width 30 height 40
click at [400, 272] on button "Next image" at bounding box center [398, 265] width 30 height 40
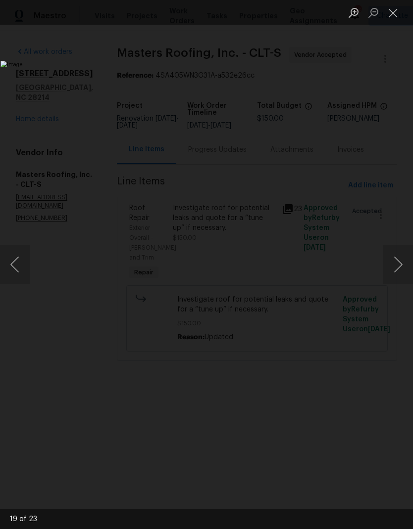
click at [398, 276] on button "Next image" at bounding box center [398, 265] width 30 height 40
click at [17, 263] on button "Previous image" at bounding box center [15, 265] width 30 height 40
click at [391, 10] on button "Close lightbox" at bounding box center [393, 12] width 20 height 17
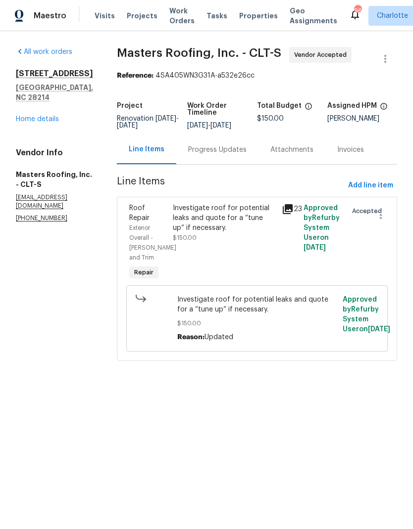
click at [21, 116] on link "Home details" at bounding box center [37, 119] width 43 height 7
